Goal: Obtain resource: Obtain resource

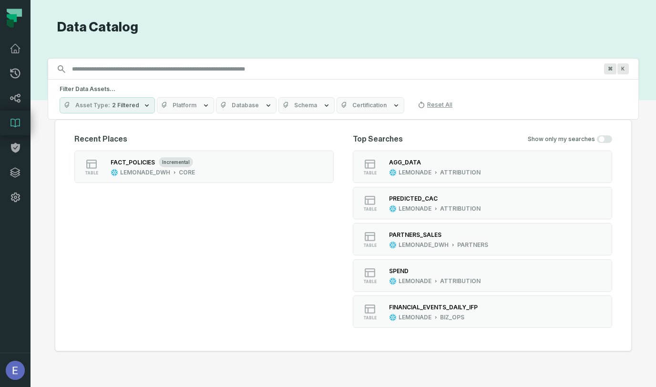
click at [144, 68] on input "Discovery Provider cmdk menu" at bounding box center [334, 68] width 537 height 15
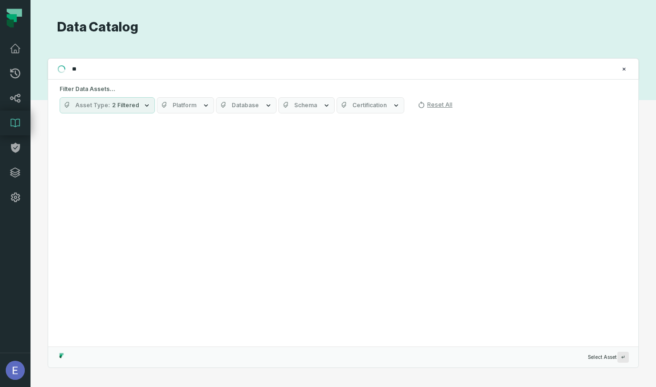
type input "*"
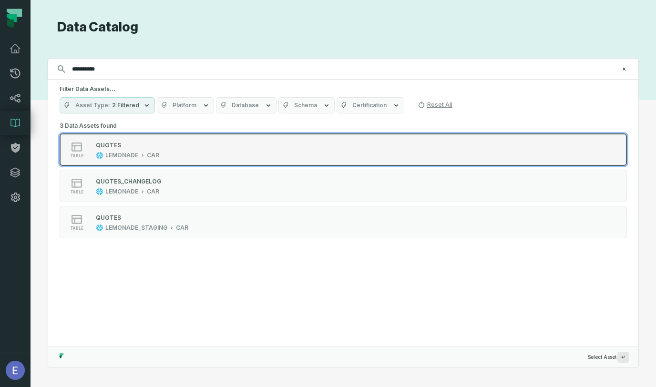
type input "**********"
click at [143, 154] on icon "Suggestions" at bounding box center [142, 155] width 5 height 5
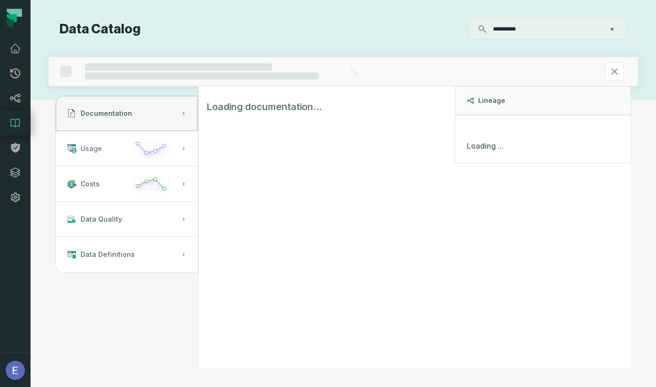
click at [196, 147] on button "Usage" at bounding box center [127, 148] width 142 height 35
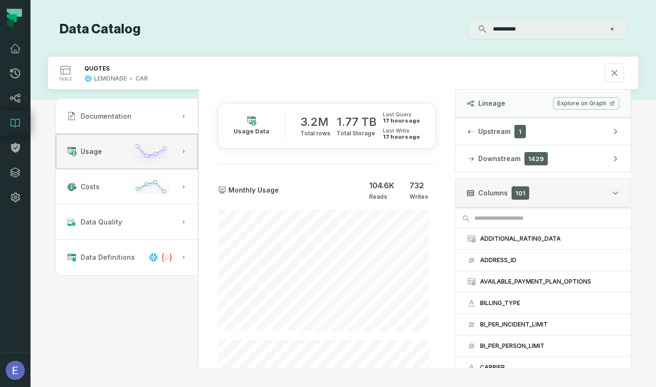
scroll to position [2, 0]
click at [519, 161] on button "Downstream 1429" at bounding box center [542, 158] width 175 height 27
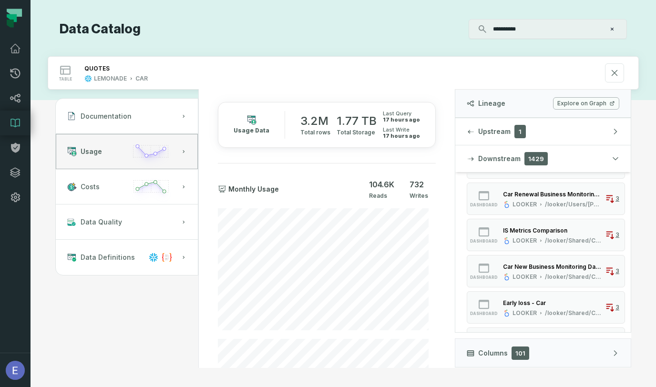
scroll to position [0, 0]
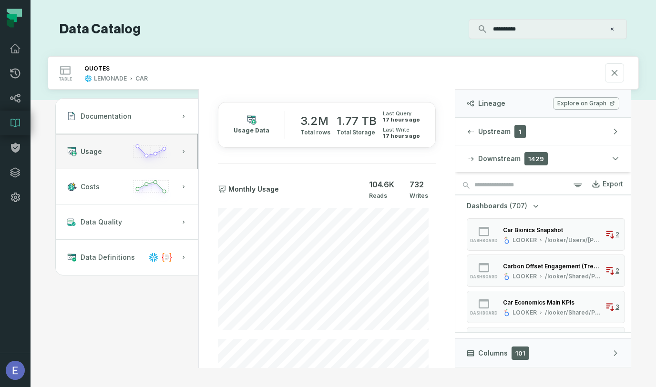
click at [601, 188] on div "Export" at bounding box center [607, 184] width 32 height 10
